Goal: Navigation & Orientation: Find specific page/section

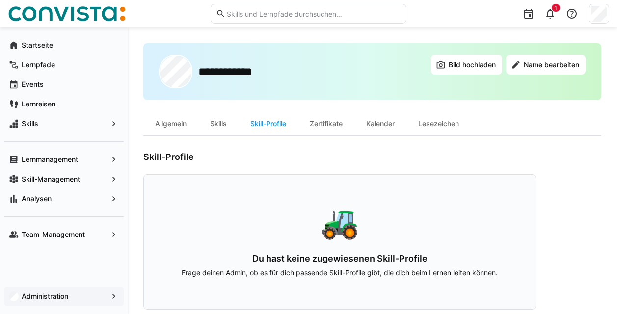
scroll to position [11, 0]
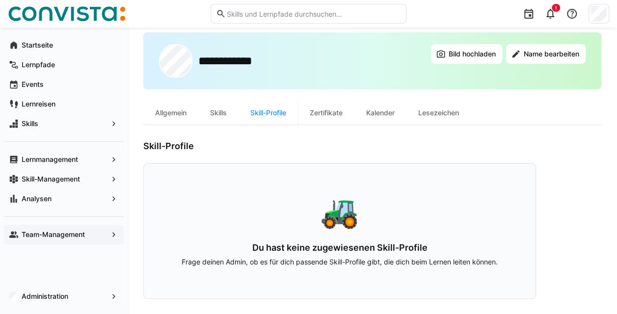
click at [91, 233] on span "Team-Management" at bounding box center [63, 235] width 87 height 10
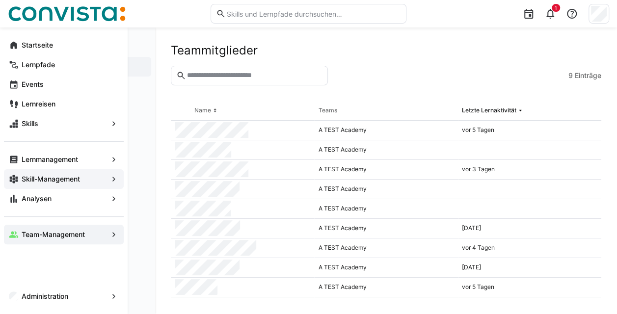
click at [96, 179] on span "Skill-Management" at bounding box center [63, 179] width 87 height 10
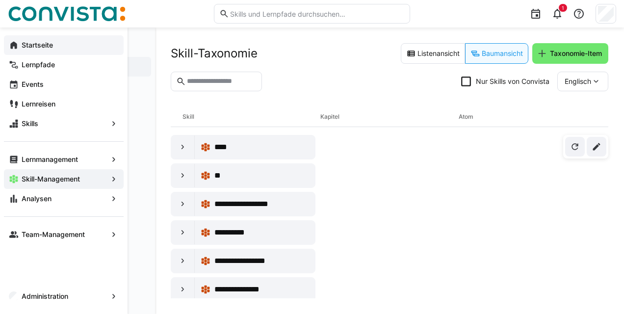
click at [73, 44] on span "Startseite" at bounding box center [69, 45] width 99 height 10
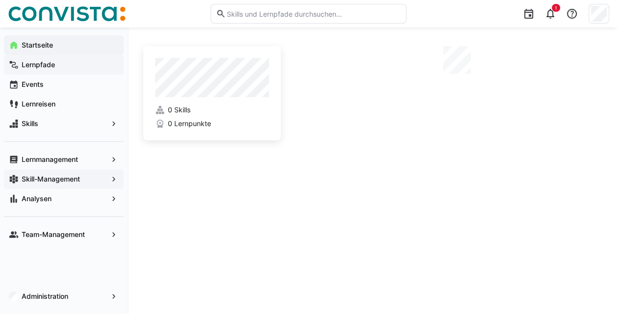
click at [69, 65] on span "Lernpfade" at bounding box center [69, 65] width 99 height 10
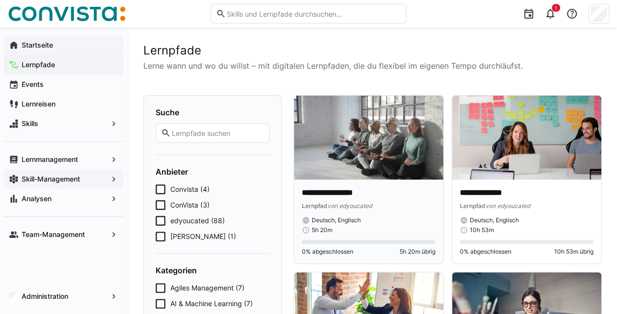
click at [358, 208] on span "von edyoucated" at bounding box center [349, 205] width 45 height 7
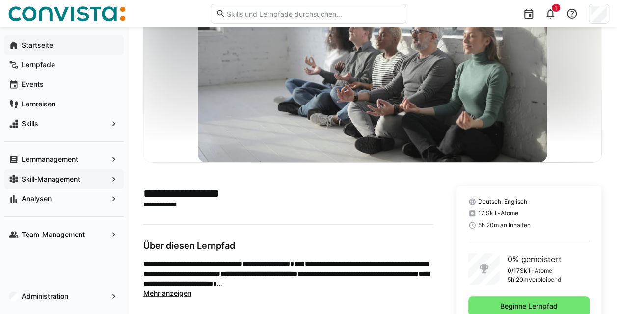
scroll to position [46, 0]
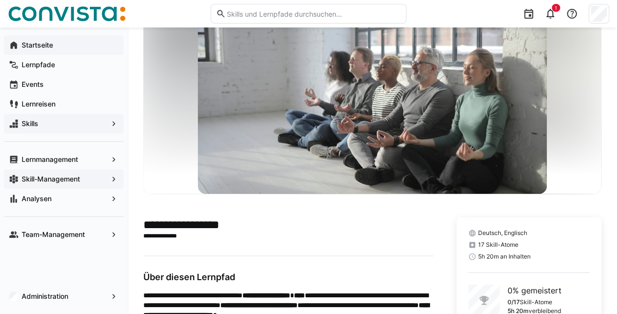
click at [47, 118] on div "Skills" at bounding box center [64, 124] width 120 height 20
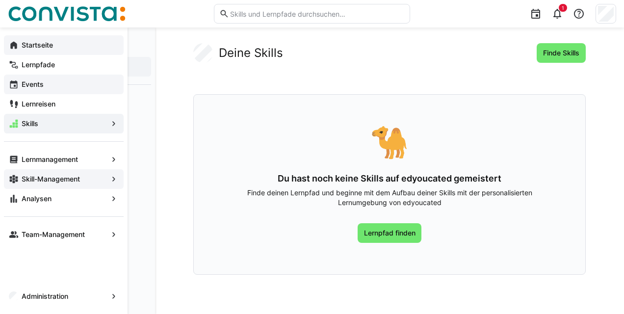
click at [76, 84] on span "Events" at bounding box center [69, 84] width 99 height 10
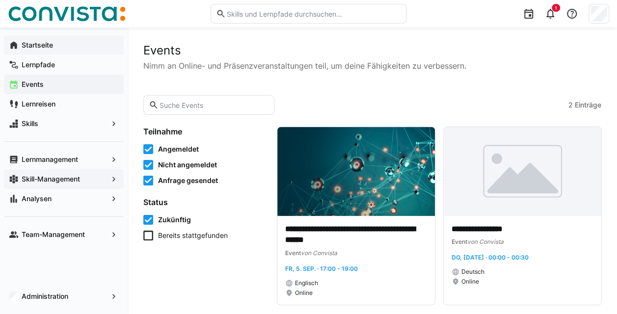
click at [85, 174] on div "Skill-Management" at bounding box center [64, 179] width 120 height 20
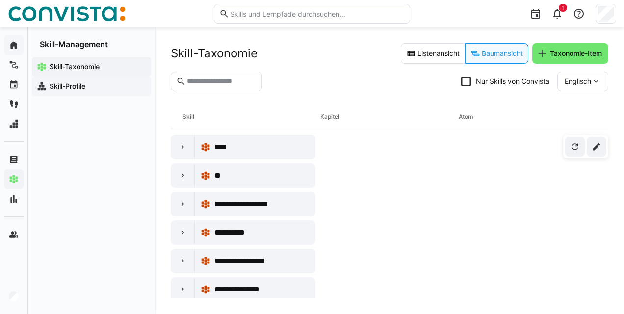
click at [103, 83] on span "Skill-Profile" at bounding box center [97, 86] width 98 height 10
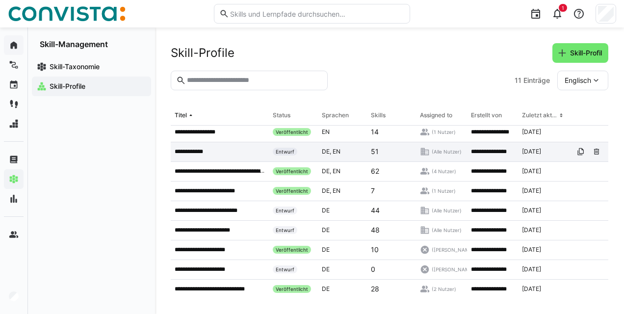
scroll to position [43, 0]
